Goal: Navigation & Orientation: Find specific page/section

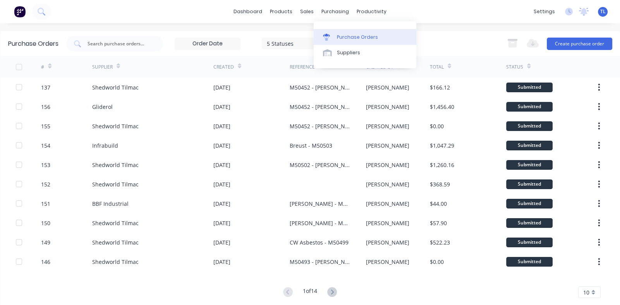
click at [346, 38] on div "Purchase Orders" at bounding box center [357, 37] width 41 height 7
click at [587, 293] on div "10" at bounding box center [589, 292] width 22 height 12
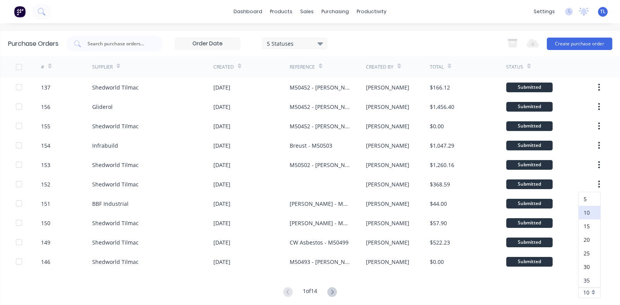
click at [582, 280] on div "35" at bounding box center [590, 280] width 22 height 14
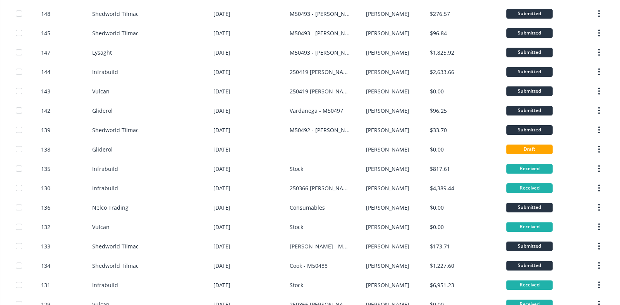
scroll to position [271, 0]
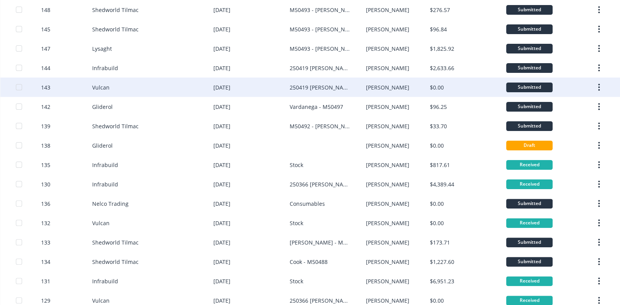
click at [48, 82] on div "143" at bounding box center [66, 86] width 51 height 19
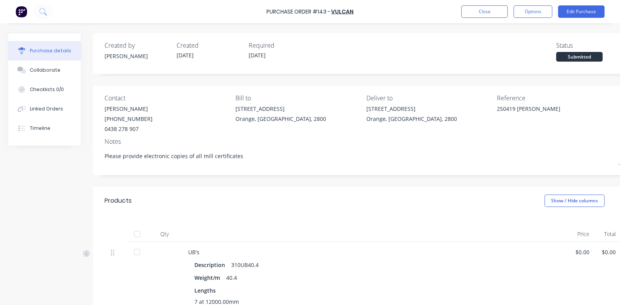
click at [136, 234] on div at bounding box center [136, 233] width 15 height 15
click at [36, 65] on button "Collaborate" at bounding box center [44, 69] width 73 height 19
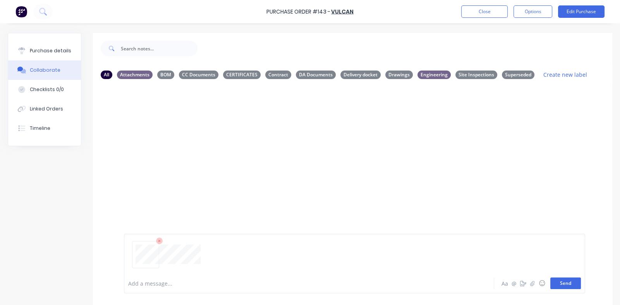
click at [566, 283] on button "Send" at bounding box center [565, 283] width 31 height 12
click at [240, 145] on icon "button" at bounding box center [240, 144] width 2 height 9
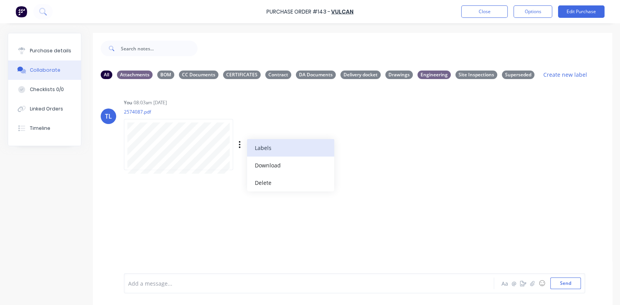
click at [271, 149] on button "Labels" at bounding box center [290, 147] width 87 height 17
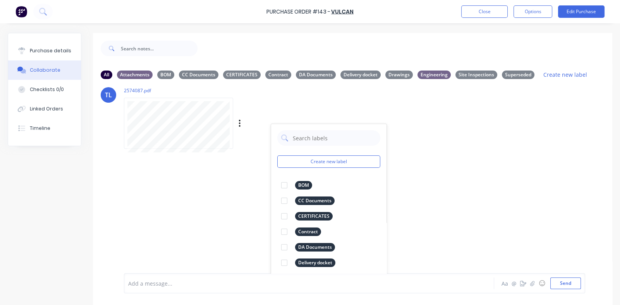
scroll to position [42, 0]
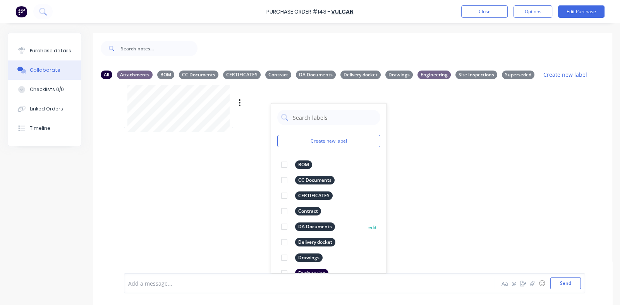
click at [283, 242] on div at bounding box center [284, 241] width 15 height 15
click at [442, 180] on div "TL You 08:03am [DATE] 2574087.pdf Labels Download Delete Create new label Deliv…" at bounding box center [352, 179] width 519 height 188
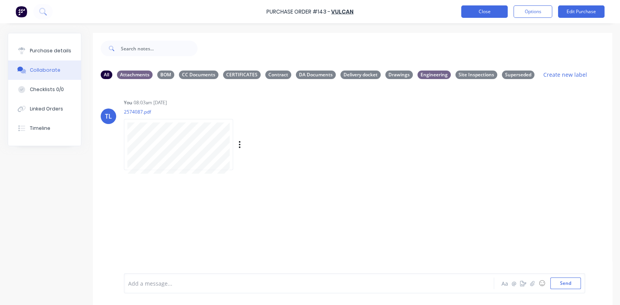
click at [481, 8] on button "Close" at bounding box center [484, 11] width 46 height 12
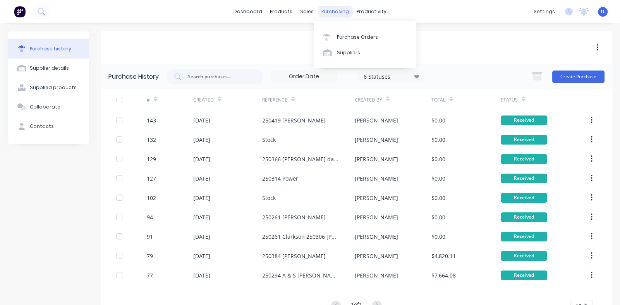
click at [323, 10] on div "purchasing" at bounding box center [335, 12] width 35 height 12
click at [347, 35] on div "Purchase Orders" at bounding box center [357, 37] width 41 height 7
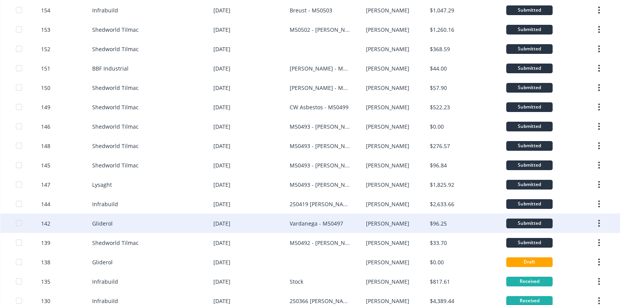
scroll to position [193, 0]
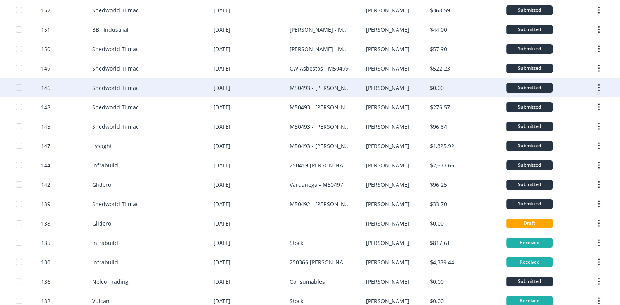
click at [46, 84] on div "146" at bounding box center [45, 88] width 9 height 8
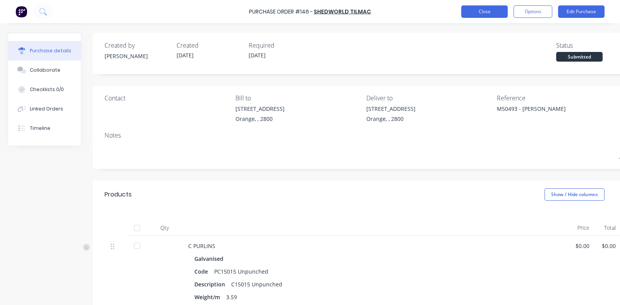
click at [480, 12] on button "Close" at bounding box center [484, 11] width 46 height 12
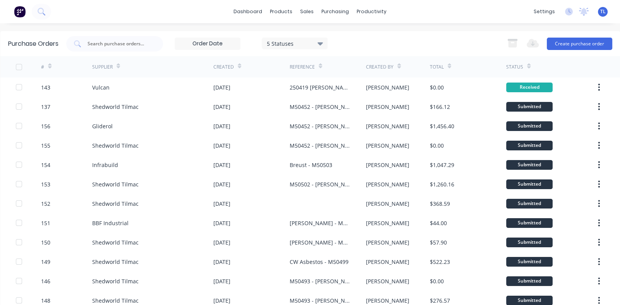
click at [372, 66] on div "Created By" at bounding box center [380, 67] width 28 height 7
click at [397, 66] on icon at bounding box center [398, 67] width 3 height 2
click at [397, 68] on icon at bounding box center [398, 66] width 3 height 6
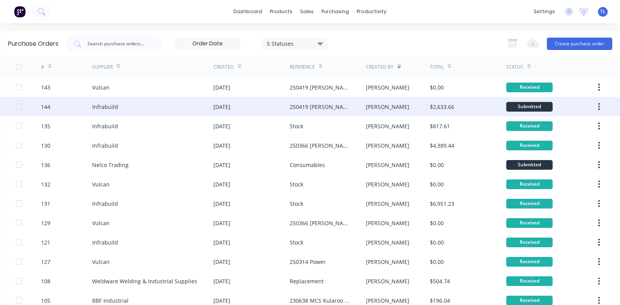
click at [99, 104] on div "Infrabuild" at bounding box center [105, 107] width 26 height 8
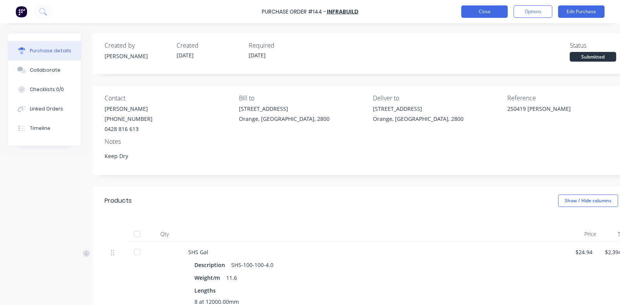
click at [481, 10] on button "Close" at bounding box center [484, 11] width 46 height 12
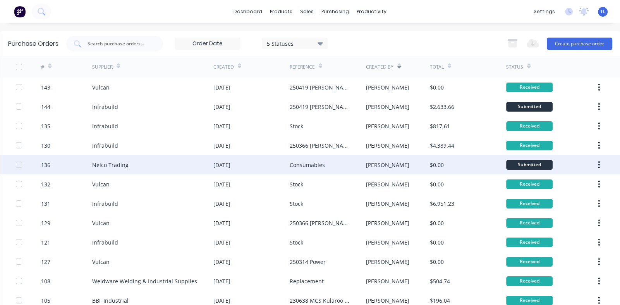
click at [46, 165] on div "136" at bounding box center [45, 165] width 9 height 8
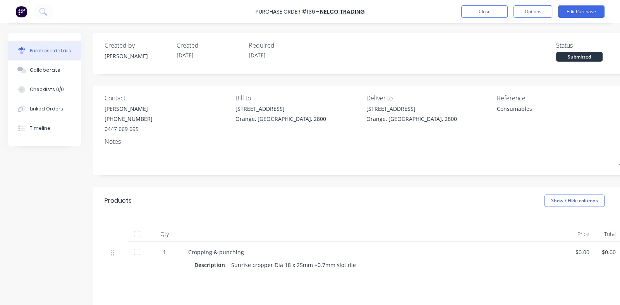
click at [137, 234] on div at bounding box center [136, 233] width 15 height 15
click at [480, 12] on button "Close" at bounding box center [484, 11] width 46 height 12
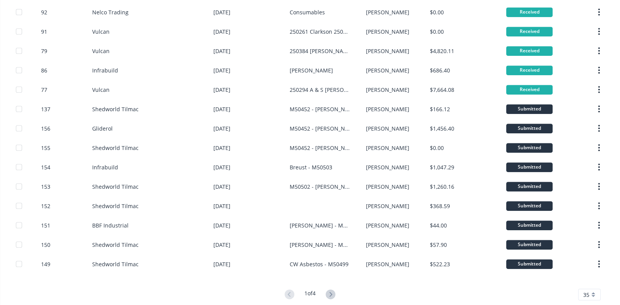
scroll to position [497, 0]
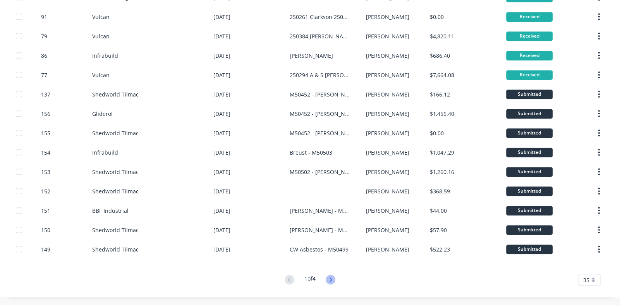
click at [330, 279] on icon at bounding box center [331, 279] width 3 height 5
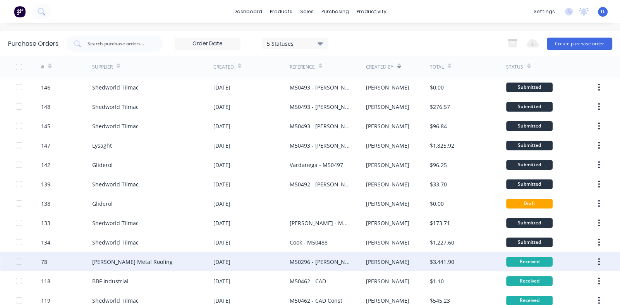
click at [104, 260] on div "[PERSON_NAME] Metal Roofing" at bounding box center [132, 262] width 81 height 8
type textarea "x"
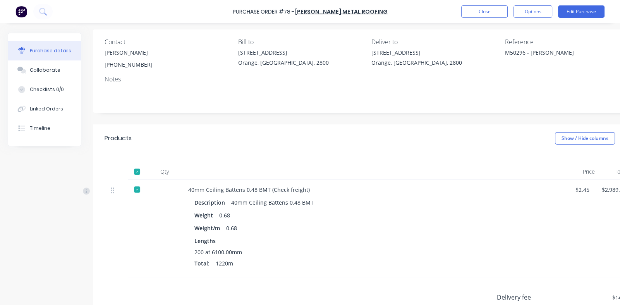
scroll to position [38, 0]
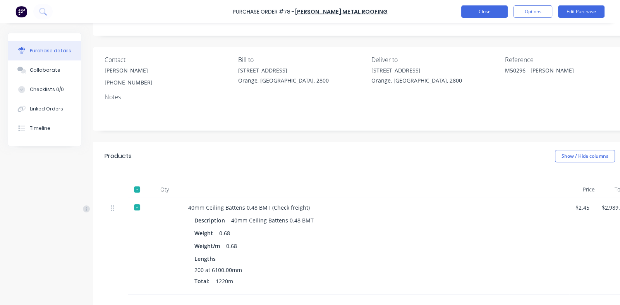
click at [480, 14] on button "Close" at bounding box center [484, 11] width 46 height 12
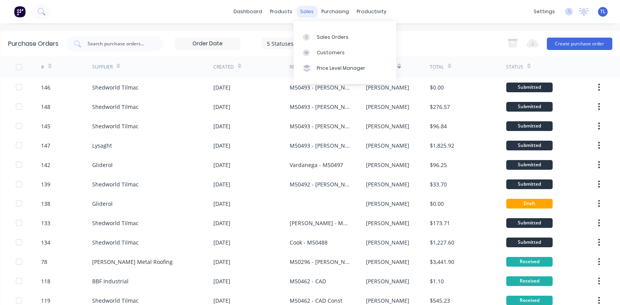
click at [300, 10] on div "sales" at bounding box center [306, 12] width 21 height 12
click at [330, 35] on div "Sales Orders" at bounding box center [333, 37] width 32 height 7
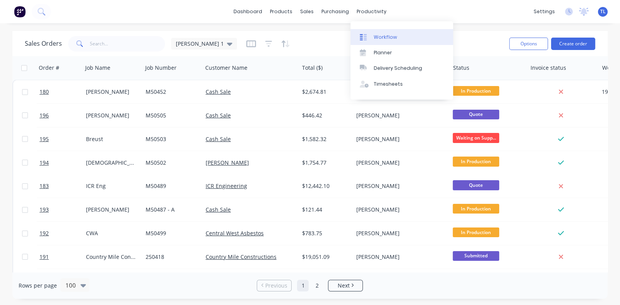
click at [376, 40] on div "Workflow" at bounding box center [385, 37] width 23 height 7
